Goal: Task Accomplishment & Management: Use online tool/utility

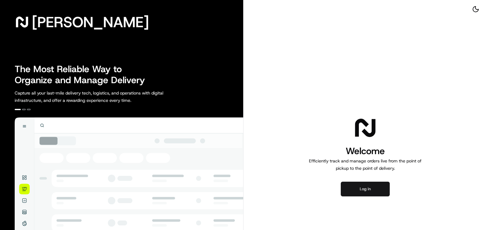
click at [357, 187] on button "Log in" at bounding box center [364, 189] width 49 height 15
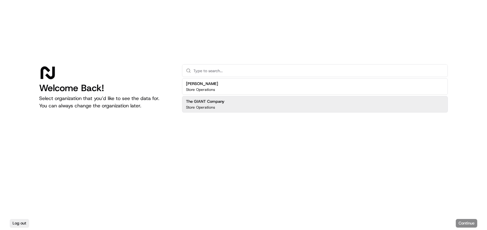
click at [220, 102] on h2 "The GIANT Company" at bounding box center [205, 102] width 39 height 6
click at [460, 222] on button "Continue" at bounding box center [465, 223] width 21 height 9
